Goal: Find specific page/section: Find specific page/section

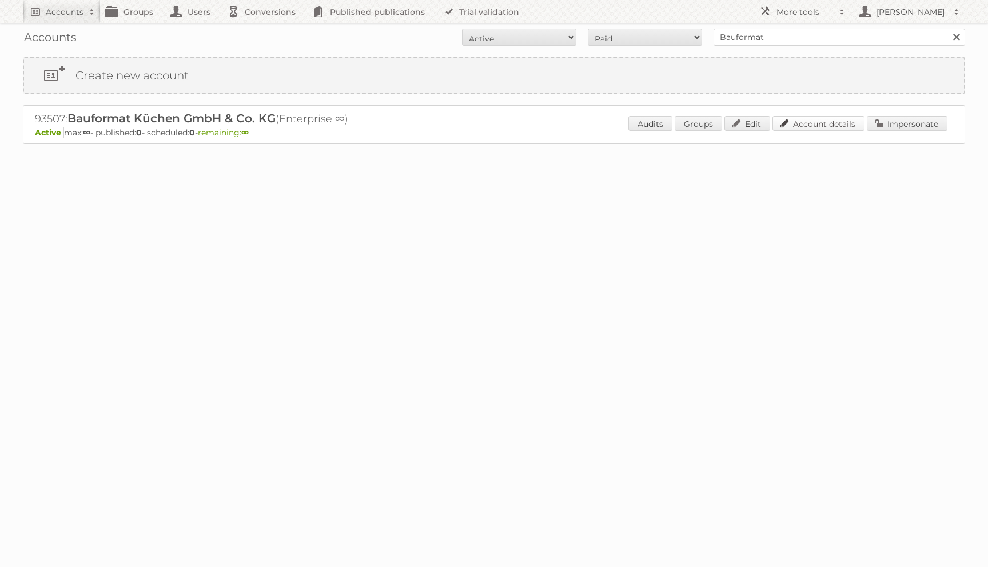
click at [832, 118] on link "Account details" at bounding box center [818, 123] width 92 height 15
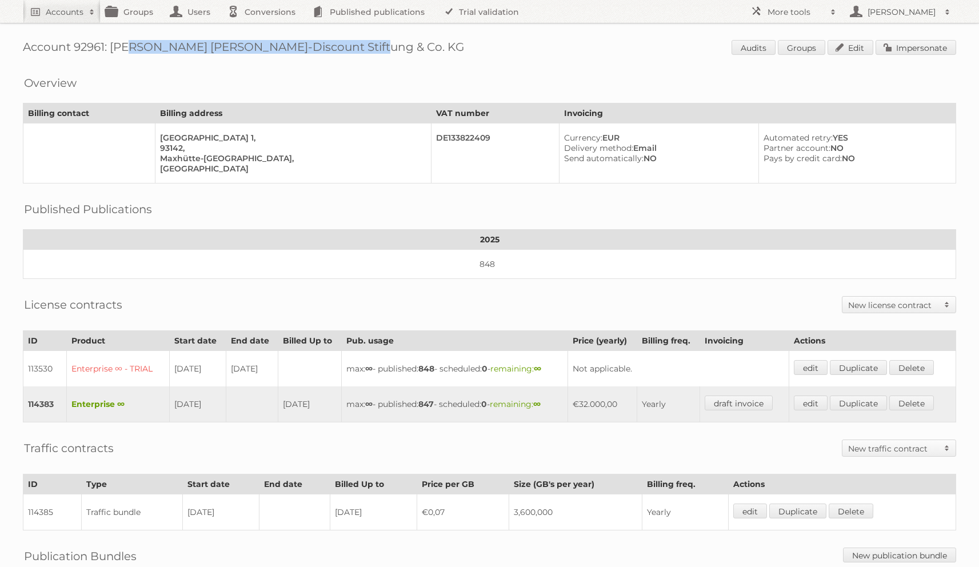
drag, startPoint x: 111, startPoint y: 46, endPoint x: 345, endPoint y: 45, distance: 233.2
click at [345, 45] on h1 "Account 92961: Netto Marken-Discount Stiftung & Co. KG Audits Groups Edit Imper…" at bounding box center [489, 48] width 933 height 17
copy h1 "Netto Marken-Discount Stiftung & Co. KG"
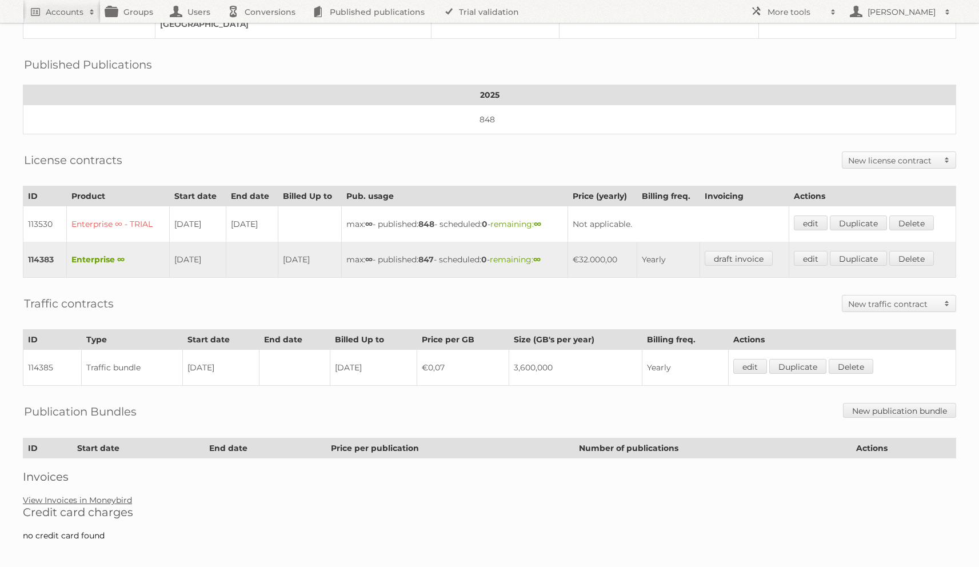
click at [103, 495] on link "View Invoices in Moneybird" at bounding box center [77, 500] width 109 height 10
